Goal: Entertainment & Leisure: Consume media (video, audio)

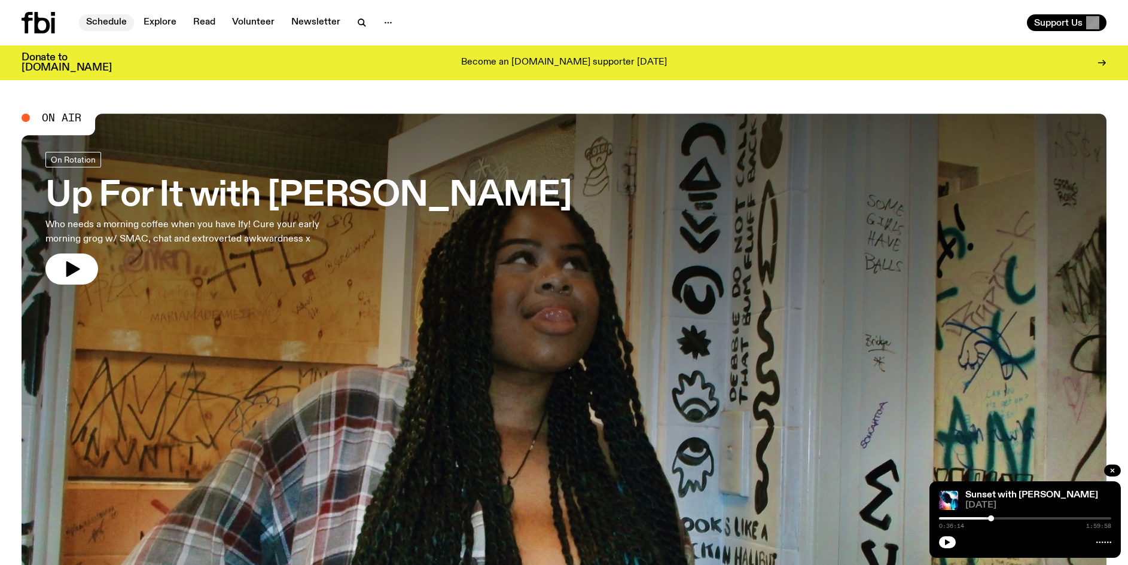
click at [99, 24] on link "Schedule" at bounding box center [106, 22] width 55 height 17
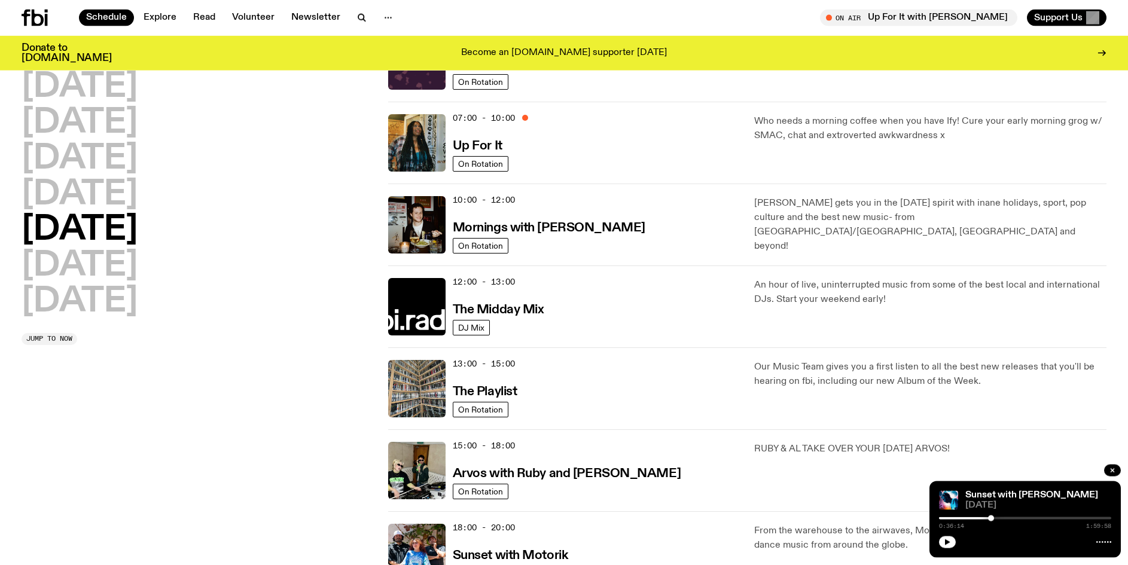
scroll to position [64, 0]
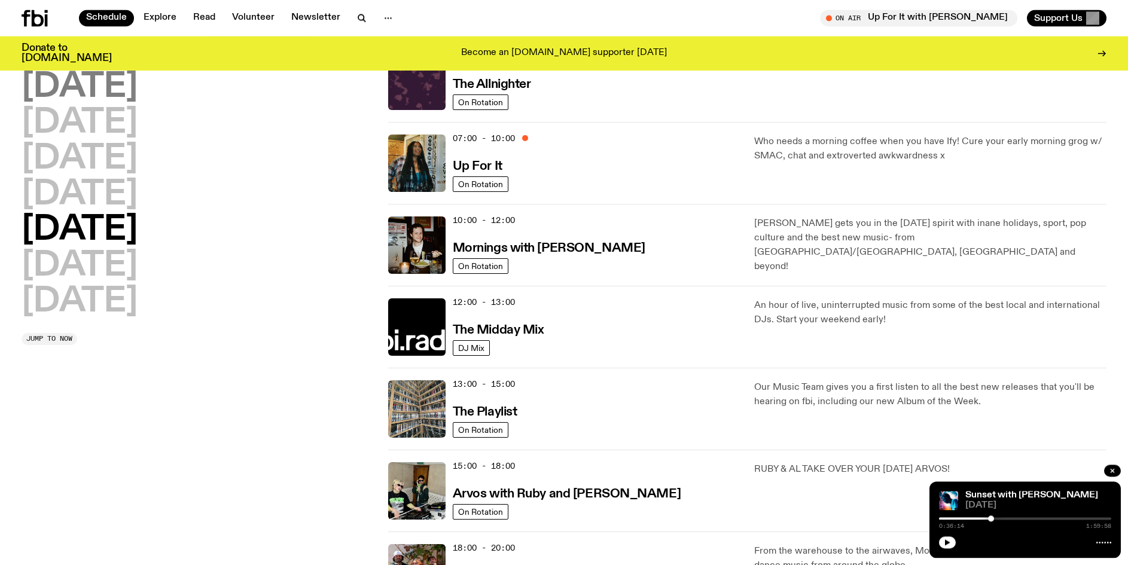
click at [97, 92] on h2 "[DATE]" at bounding box center [80, 87] width 116 height 33
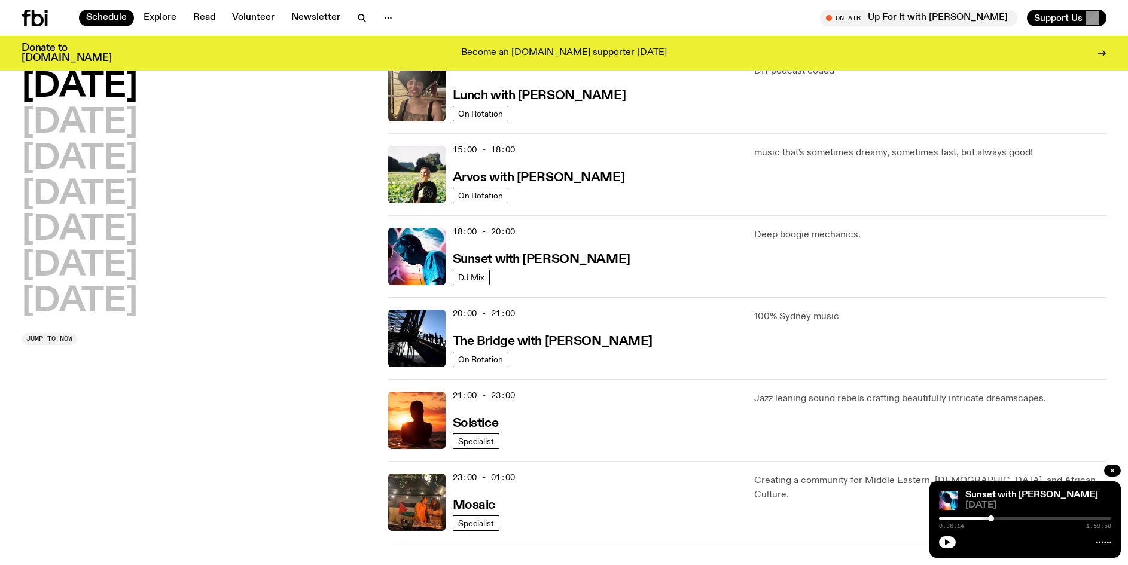
scroll to position [394, 0]
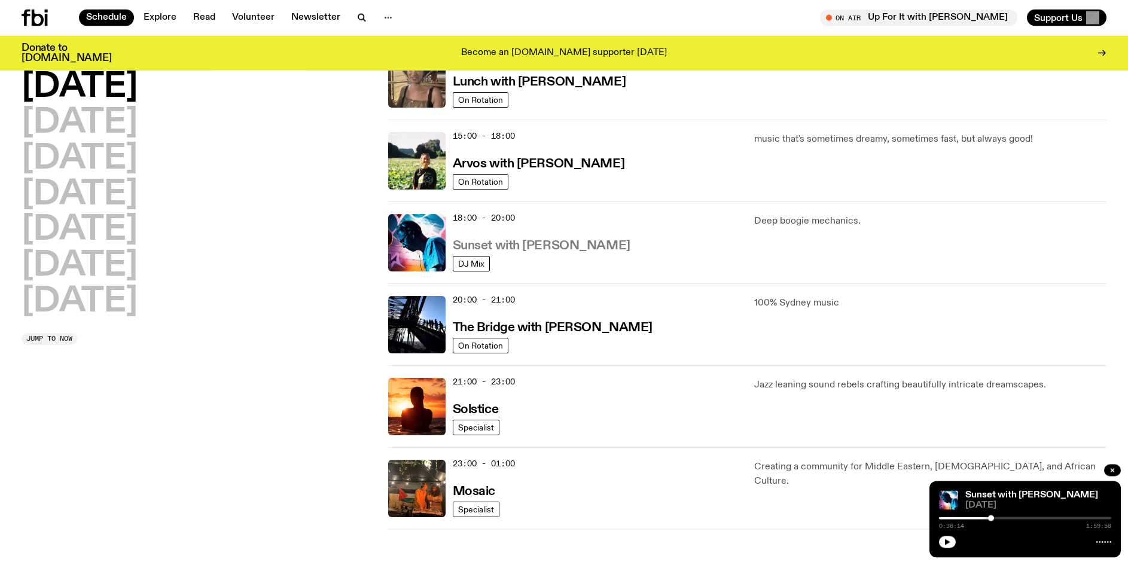
click at [493, 248] on h3 "Sunset with [PERSON_NAME]" at bounding box center [542, 246] width 178 height 13
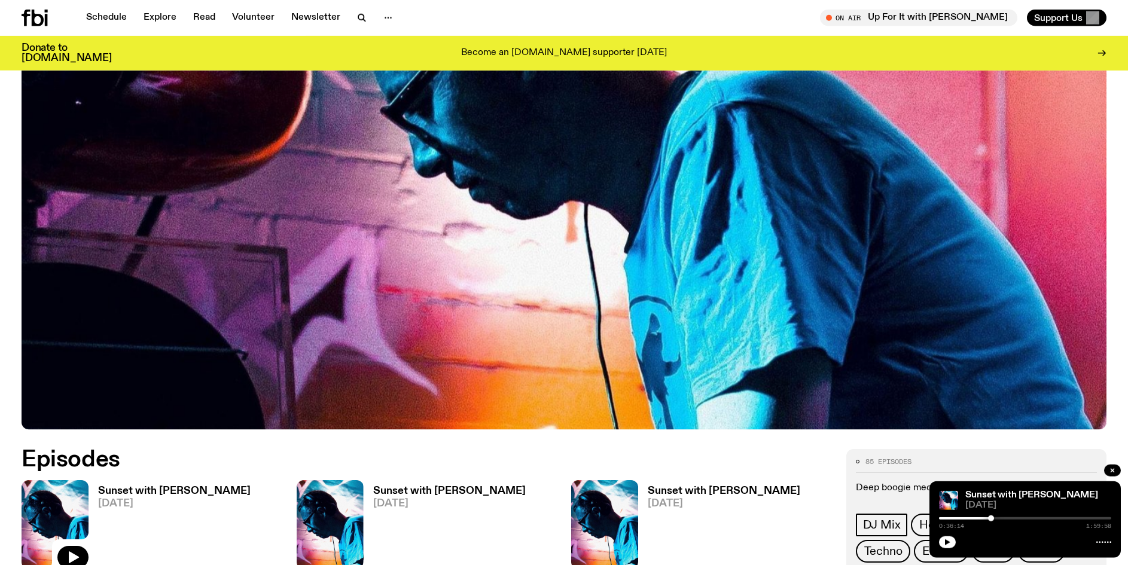
scroll to position [598, 0]
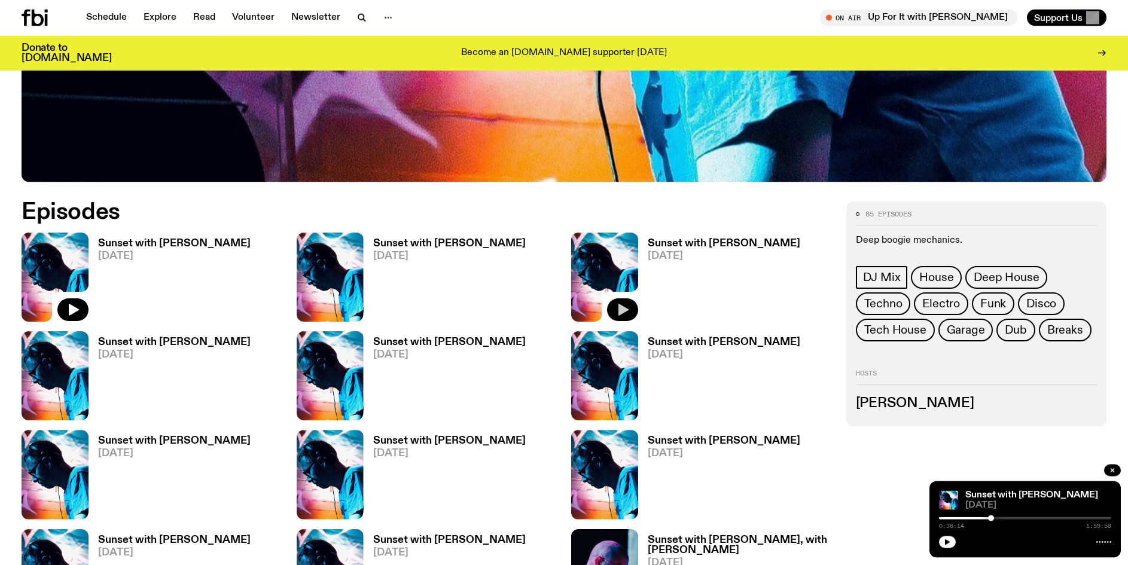
click at [624, 312] on icon "button" at bounding box center [622, 310] width 14 height 14
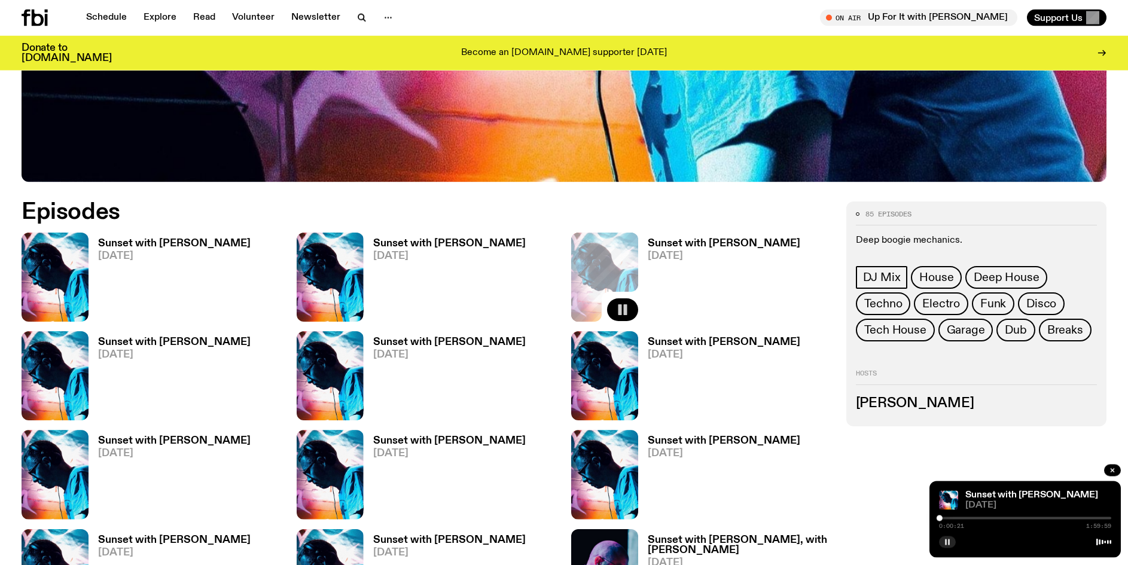
click at [946, 542] on rect "button" at bounding box center [946, 542] width 2 height 6
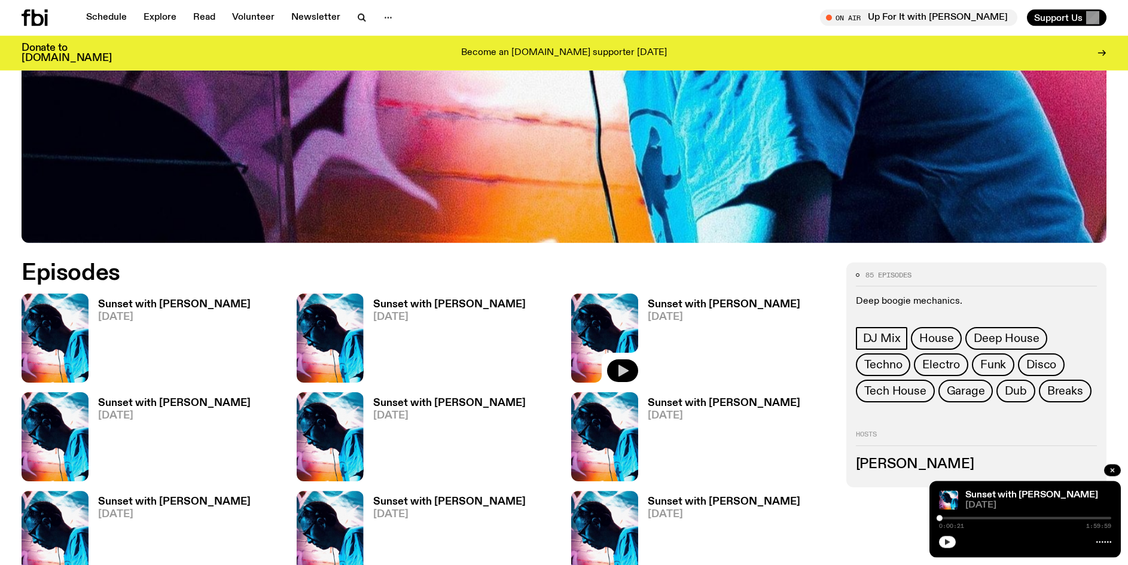
click at [945, 541] on icon "button" at bounding box center [947, 542] width 5 height 6
